Goal: Transaction & Acquisition: Register for event/course

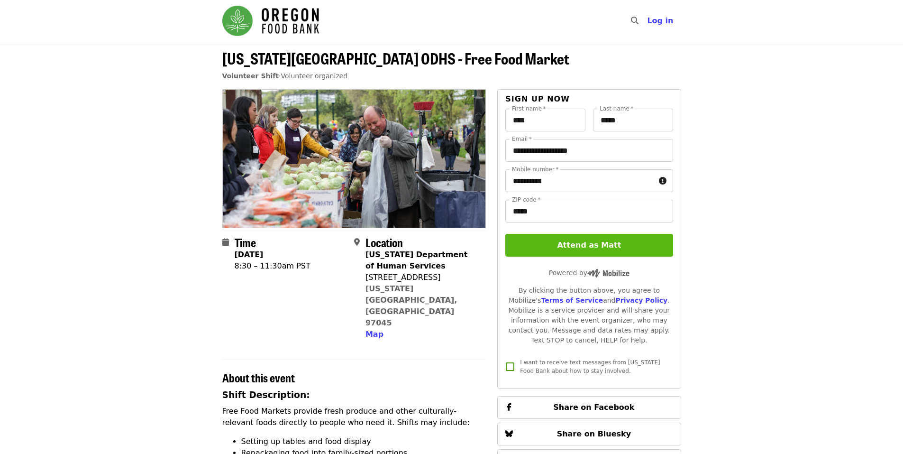
click at [577, 246] on button "Attend as Matt" at bounding box center [588, 245] width 167 height 23
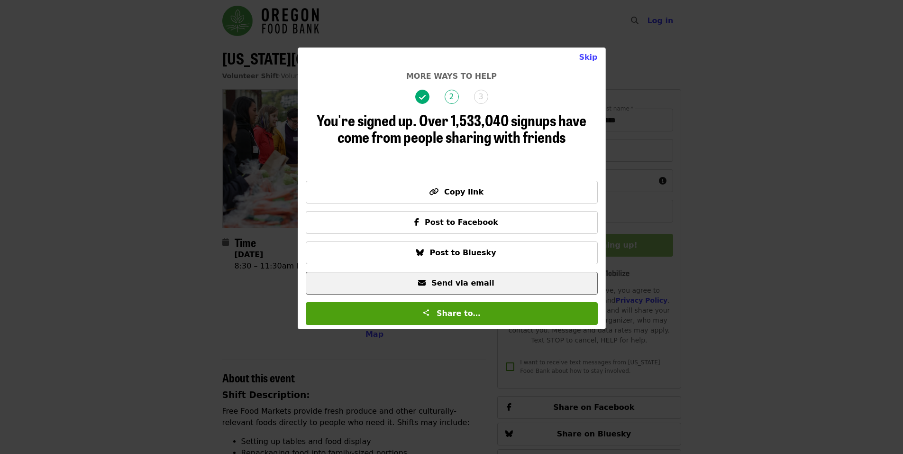
click at [469, 284] on span "Send via email" at bounding box center [462, 282] width 63 height 9
click at [587, 55] on button "Skip" at bounding box center [588, 57] width 34 height 19
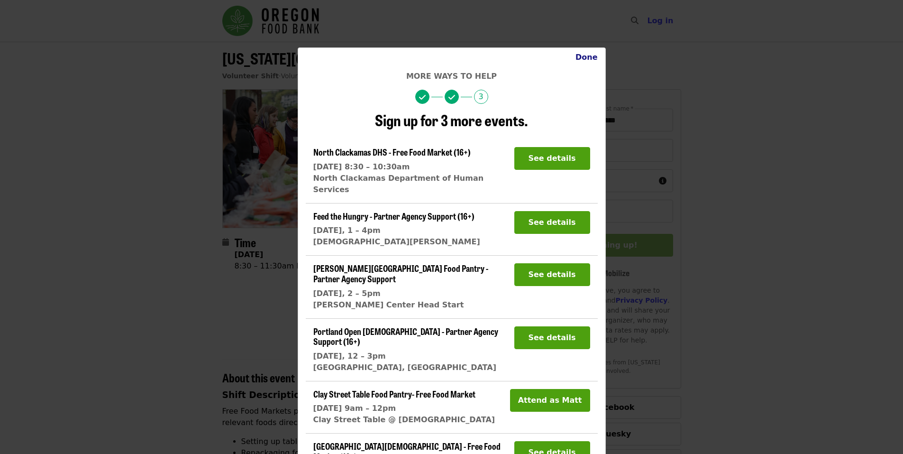
click at [580, 57] on button "Done" at bounding box center [586, 57] width 37 height 19
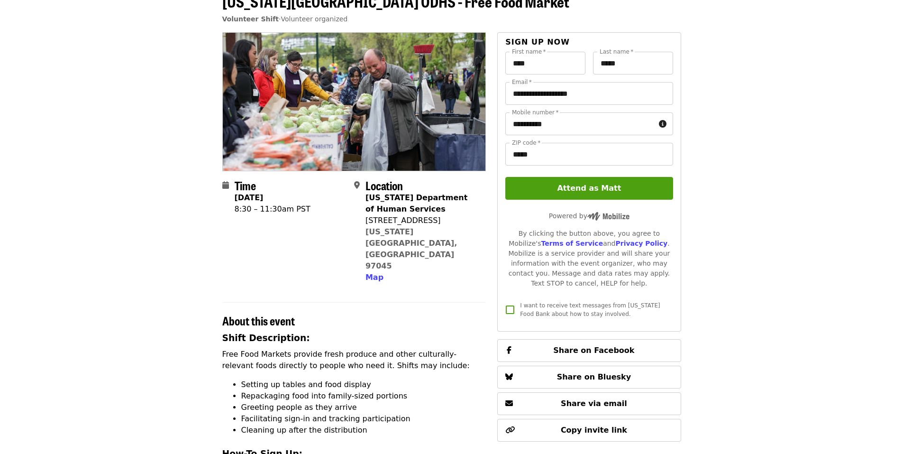
scroll to position [95, 0]
